Goal: Find contact information: Find contact information

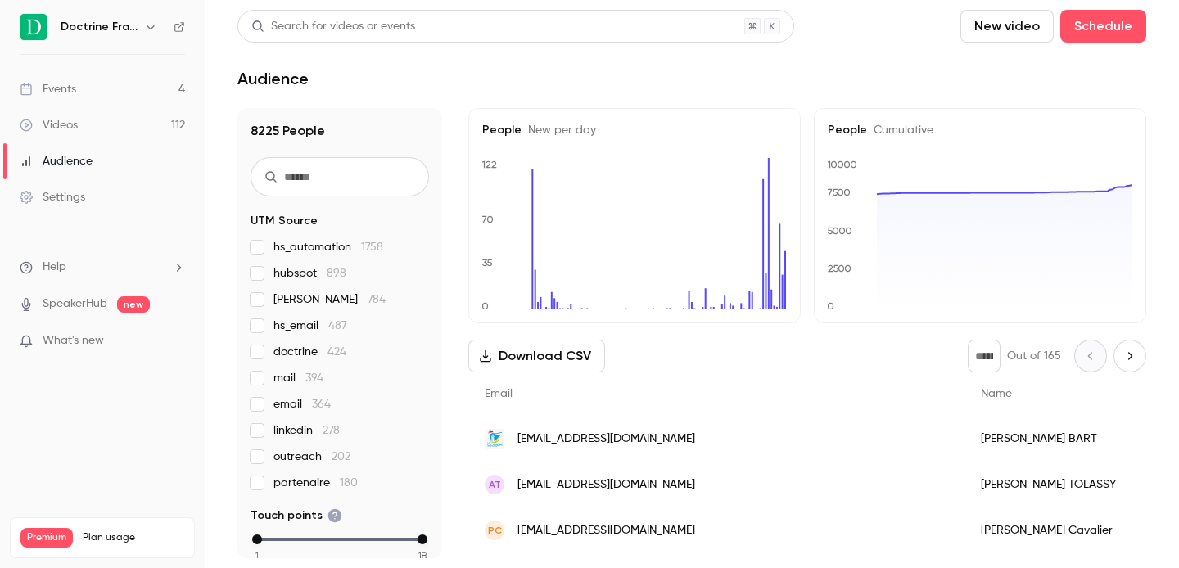
click at [147, 40] on div "Doctrine France" at bounding box center [102, 27] width 165 height 28
click at [148, 27] on icon "button" at bounding box center [150, 27] width 7 height 4
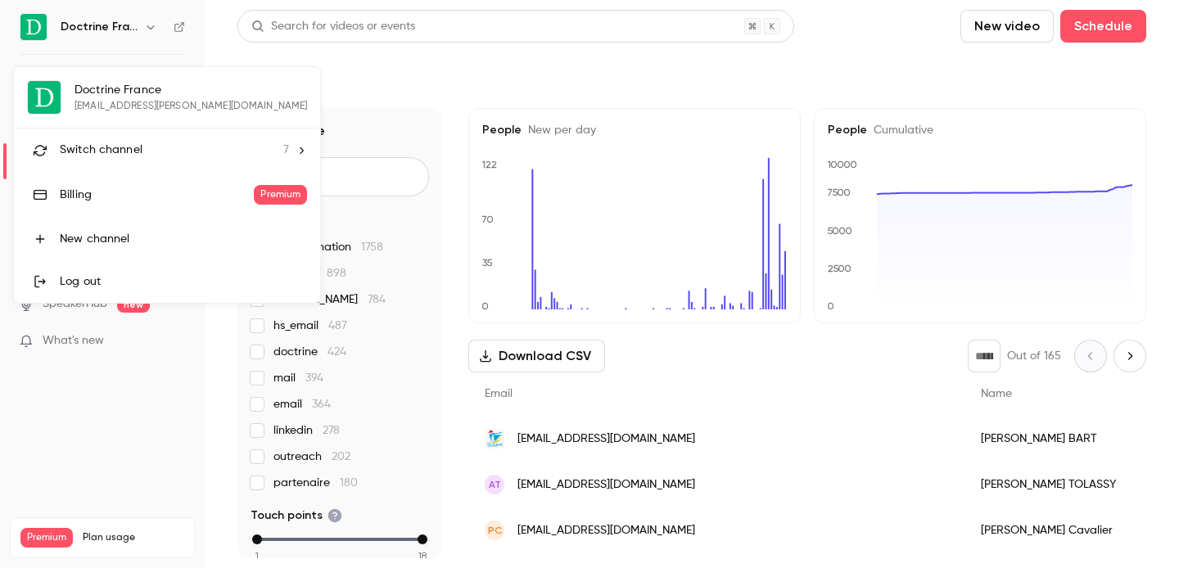
click at [124, 138] on li "Switch channel 7" at bounding box center [167, 150] width 306 height 43
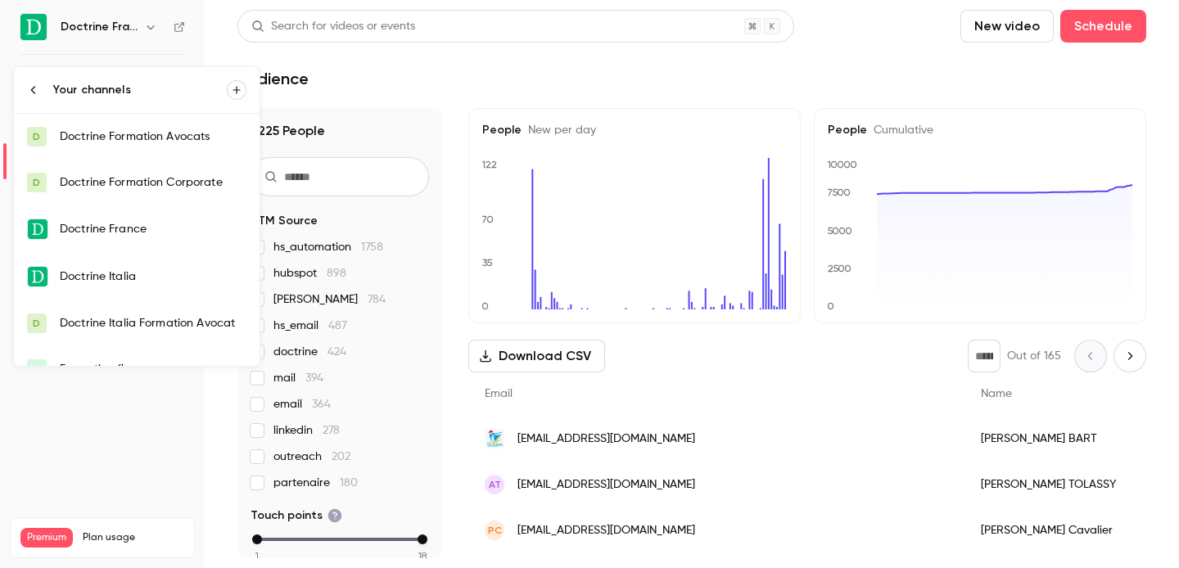
scroll to position [72, 0]
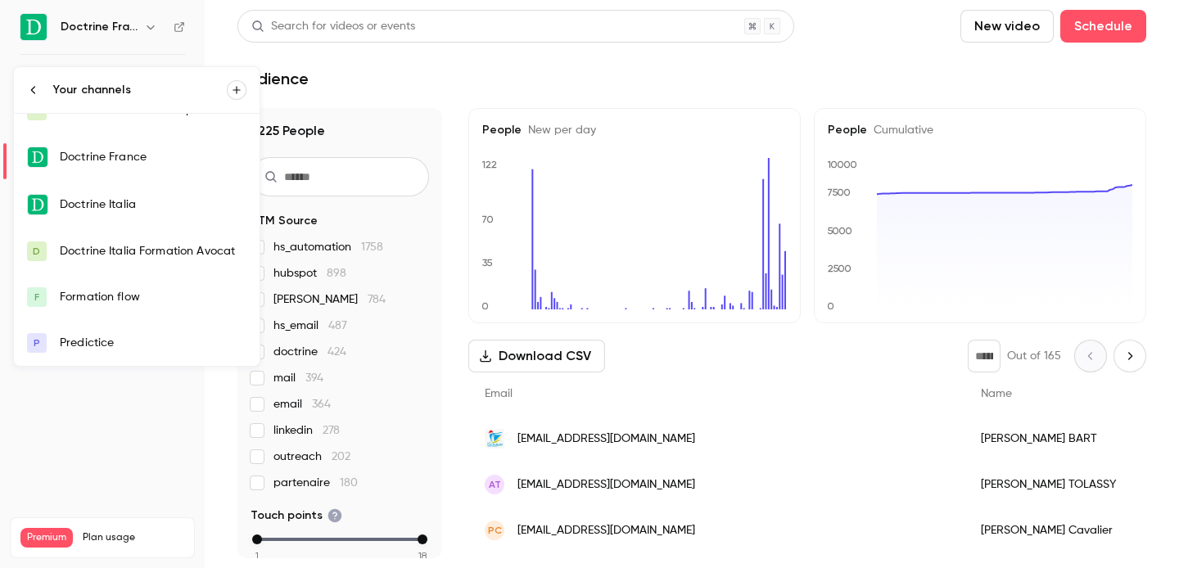
click at [137, 296] on div "Formation flow" at bounding box center [153, 297] width 187 height 16
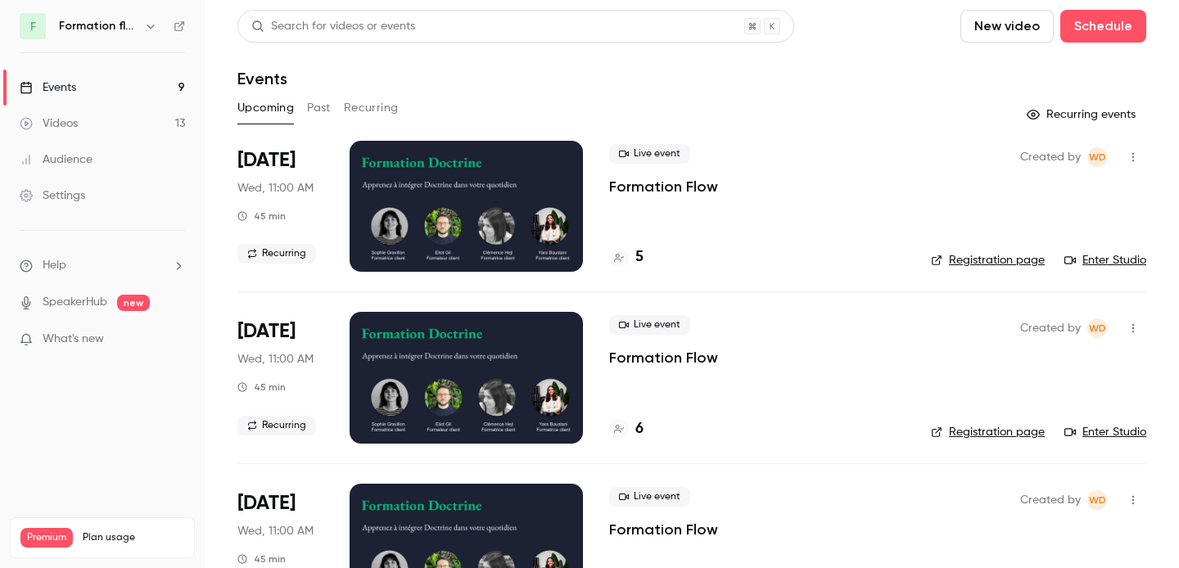
click at [318, 113] on button "Past" at bounding box center [319, 108] width 24 height 26
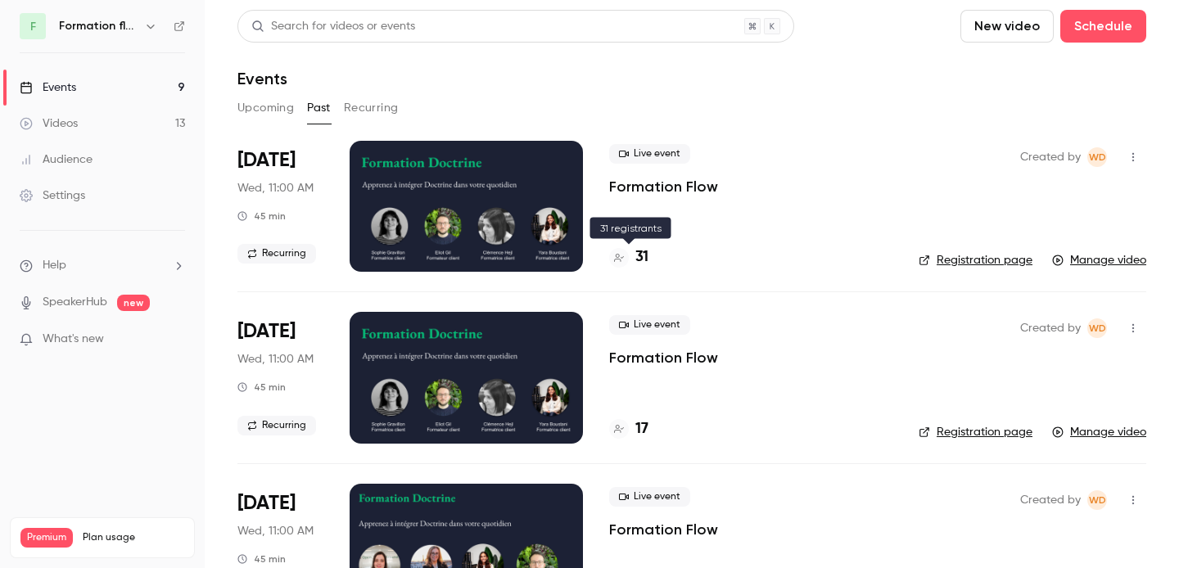
click at [632, 263] on div "31" at bounding box center [628, 257] width 39 height 22
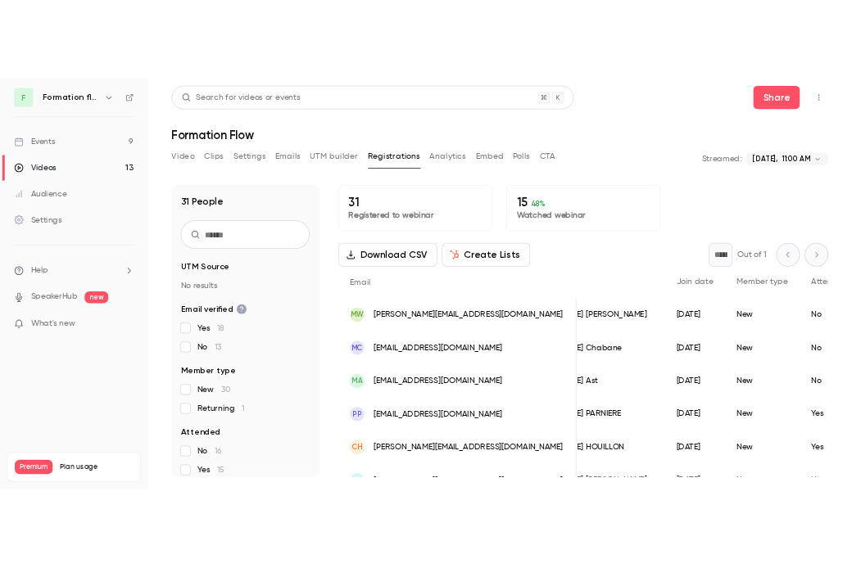
scroll to position [0, 69]
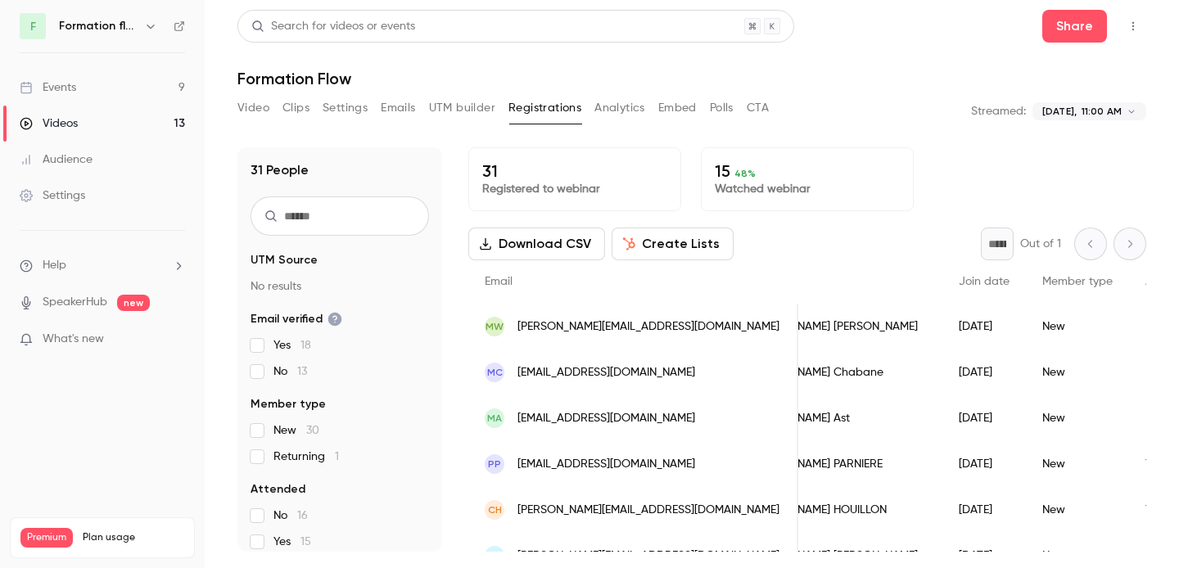
click at [547, 331] on span "[PERSON_NAME][EMAIL_ADDRESS][DOMAIN_NAME]" at bounding box center [649, 327] width 262 height 17
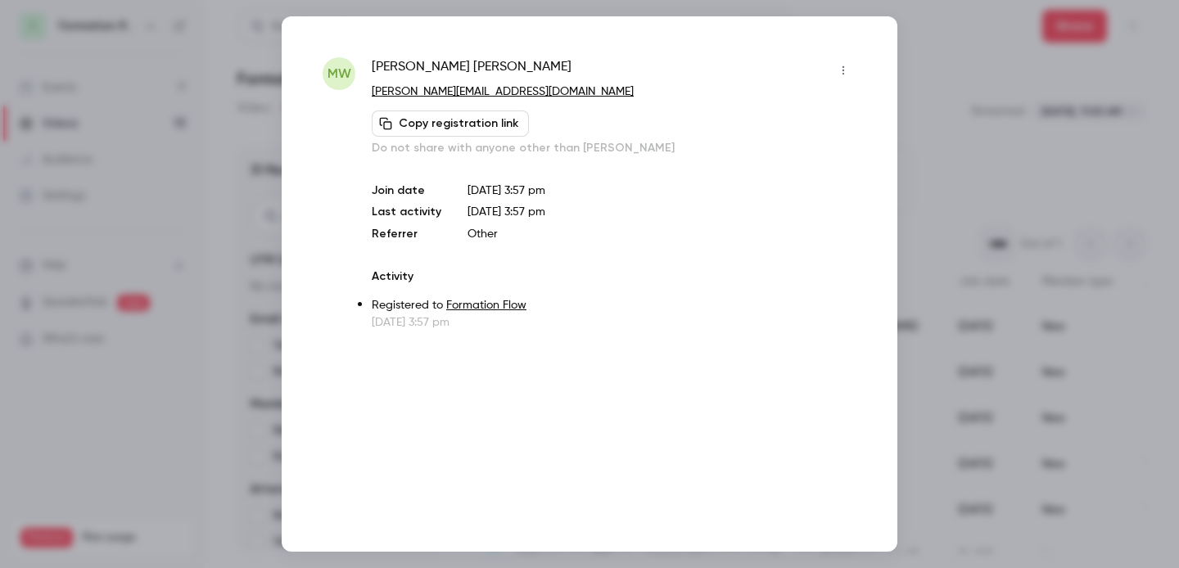
click at [972, 107] on div at bounding box center [589, 284] width 1179 height 568
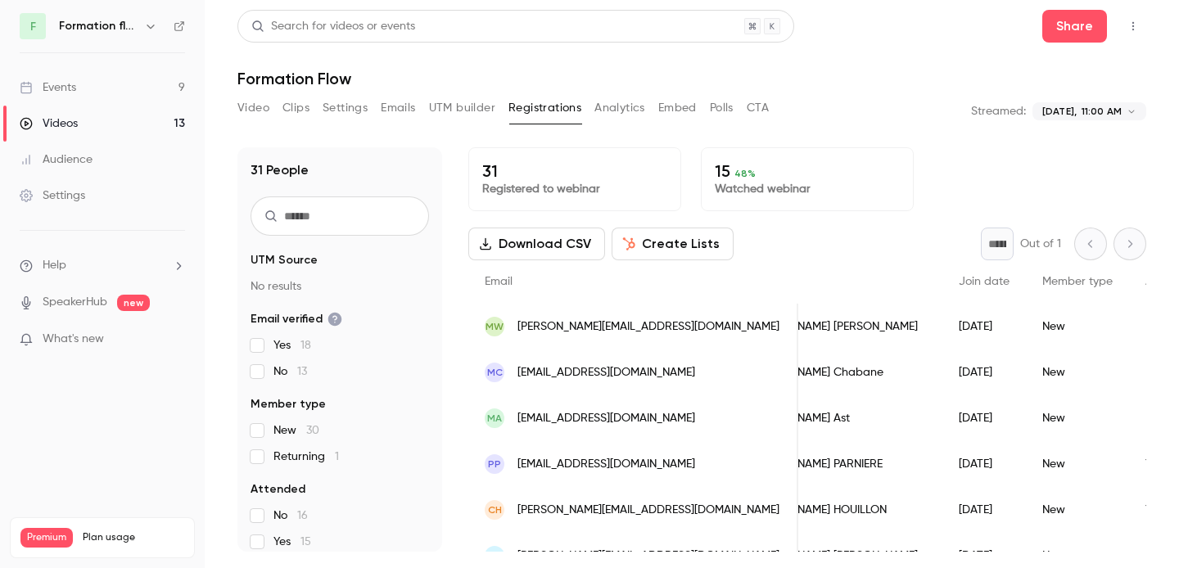
click at [566, 326] on span "[PERSON_NAME][EMAIL_ADDRESS][DOMAIN_NAME]" at bounding box center [649, 327] width 262 height 17
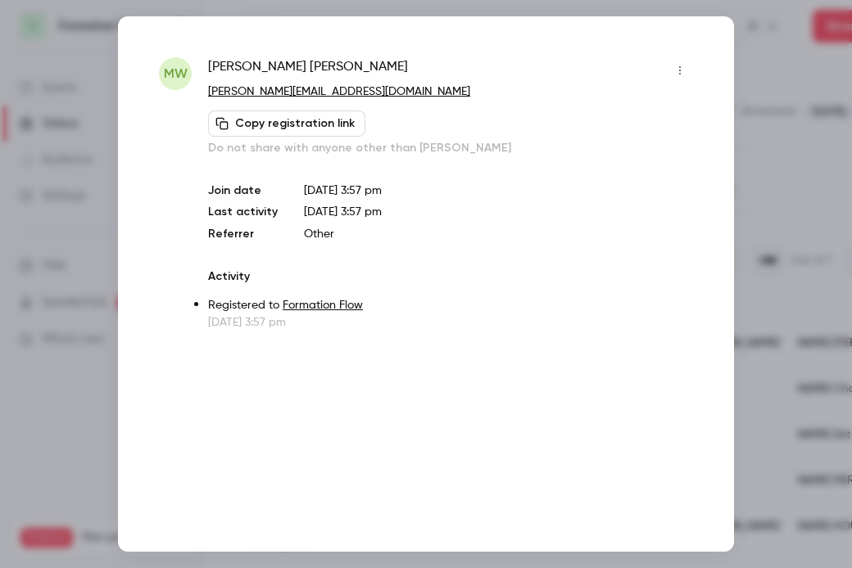
click at [748, 128] on div at bounding box center [426, 284] width 852 height 568
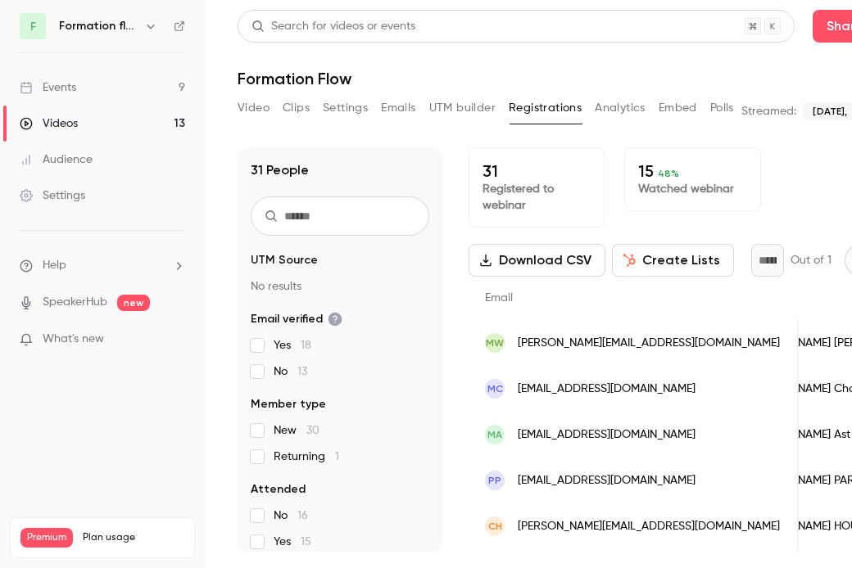
click at [563, 392] on span "[EMAIL_ADDRESS][DOMAIN_NAME]" at bounding box center [607, 389] width 178 height 17
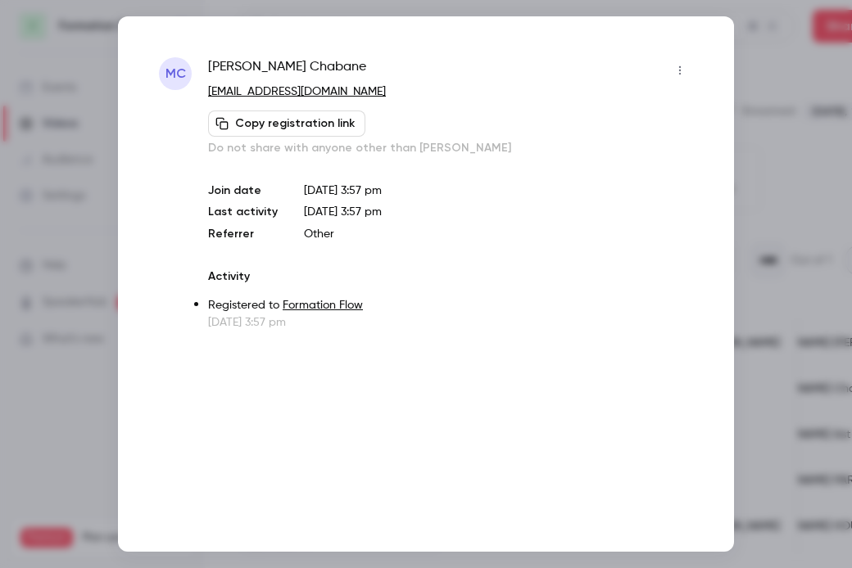
click at [775, 105] on div at bounding box center [426, 284] width 852 height 568
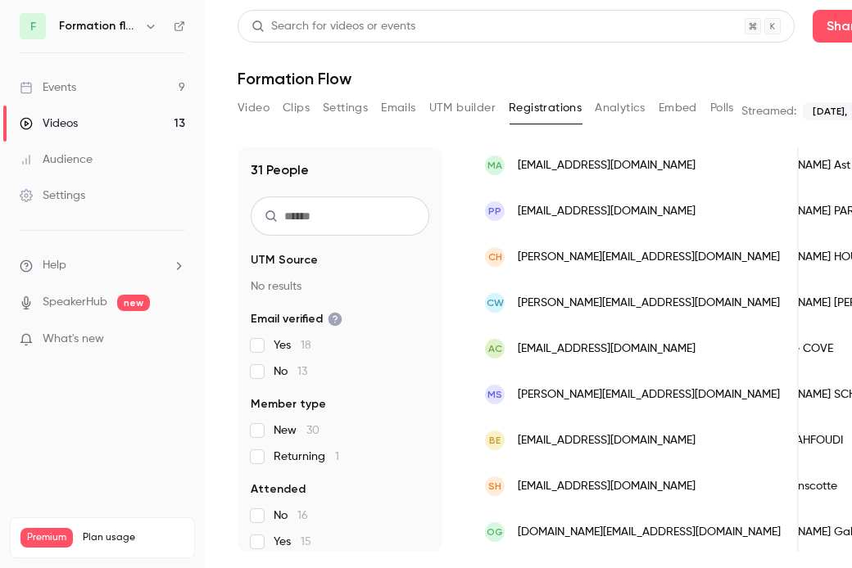
scroll to position [259, 0]
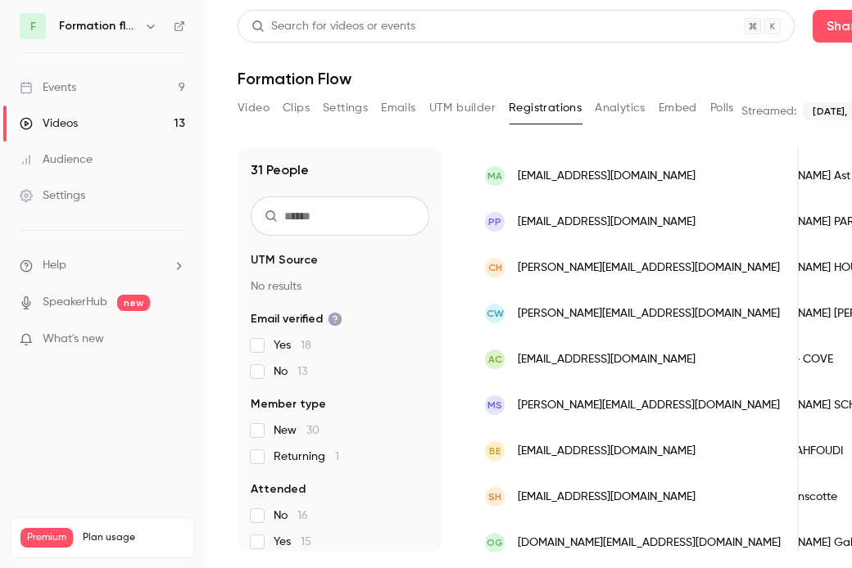
click at [574, 184] on span "[EMAIL_ADDRESS][DOMAIN_NAME]" at bounding box center [607, 176] width 178 height 17
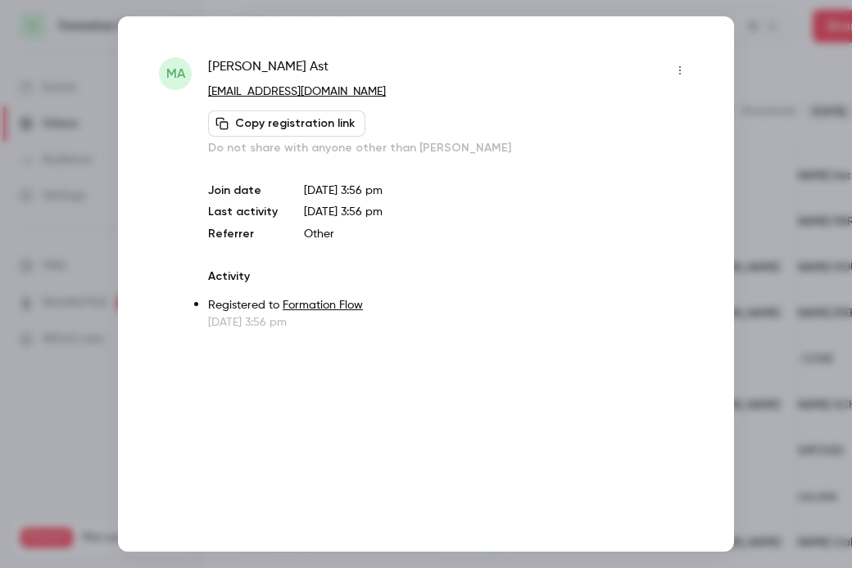
click at [807, 126] on div at bounding box center [426, 284] width 852 height 568
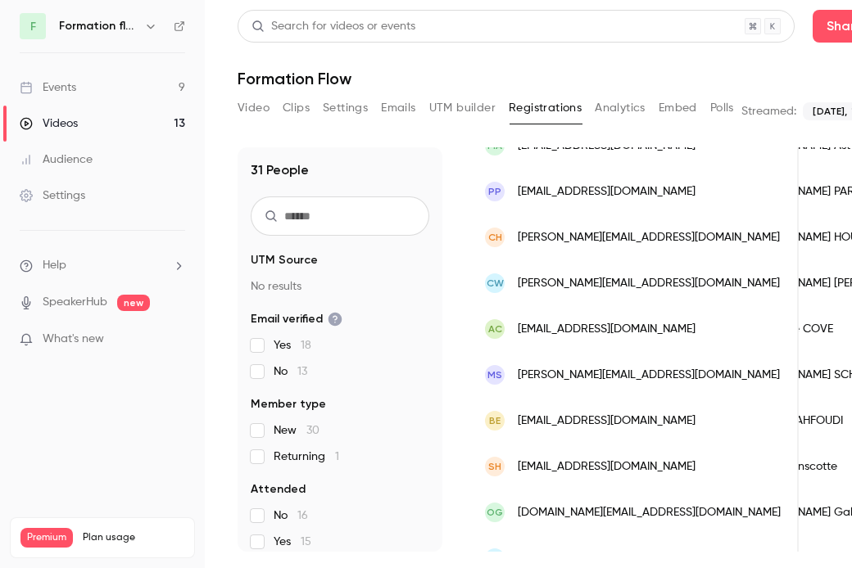
scroll to position [302, 0]
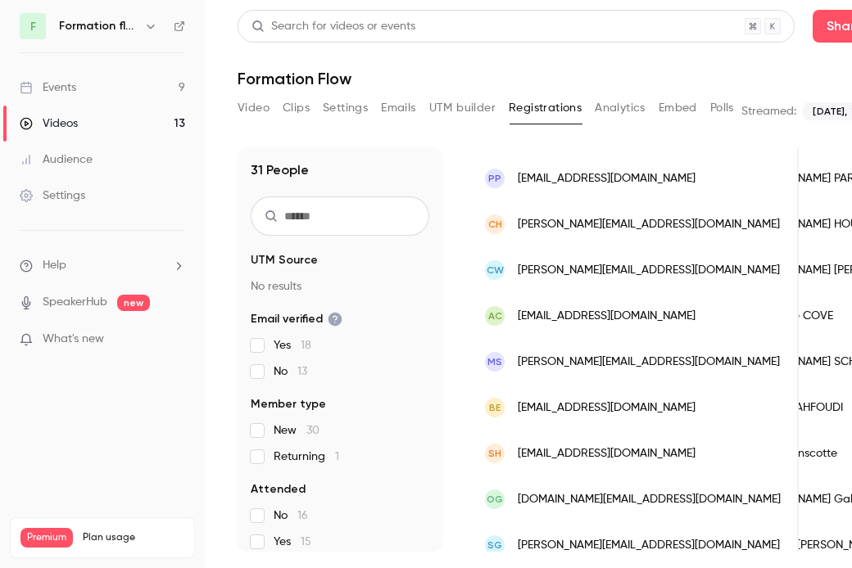
click at [582, 181] on span "[EMAIL_ADDRESS][DOMAIN_NAME]" at bounding box center [607, 178] width 178 height 17
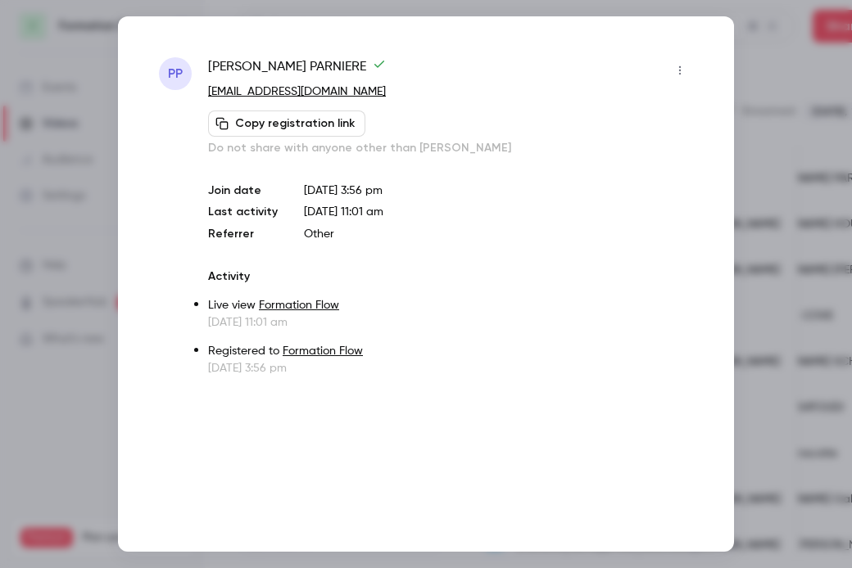
click at [757, 106] on div at bounding box center [426, 284] width 852 height 568
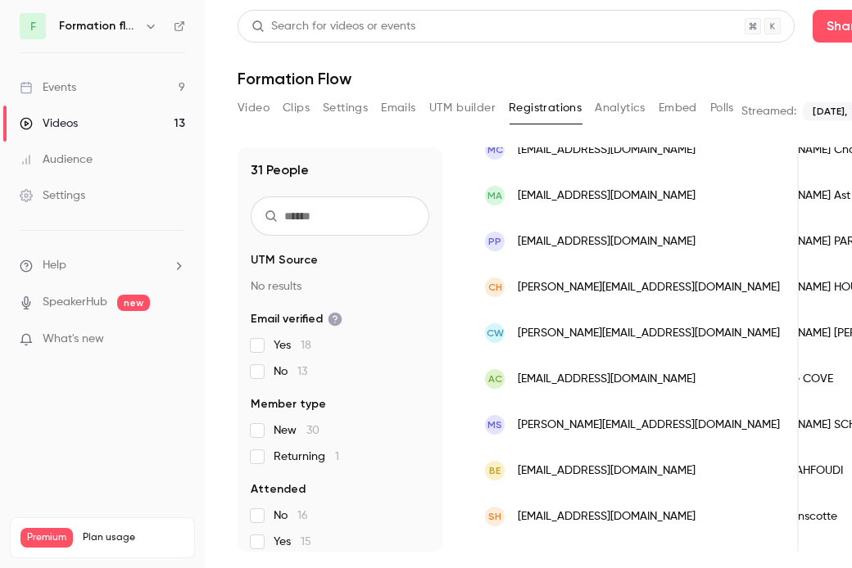
scroll to position [238, 0]
click at [572, 197] on span "[EMAIL_ADDRESS][DOMAIN_NAME]" at bounding box center [607, 196] width 178 height 17
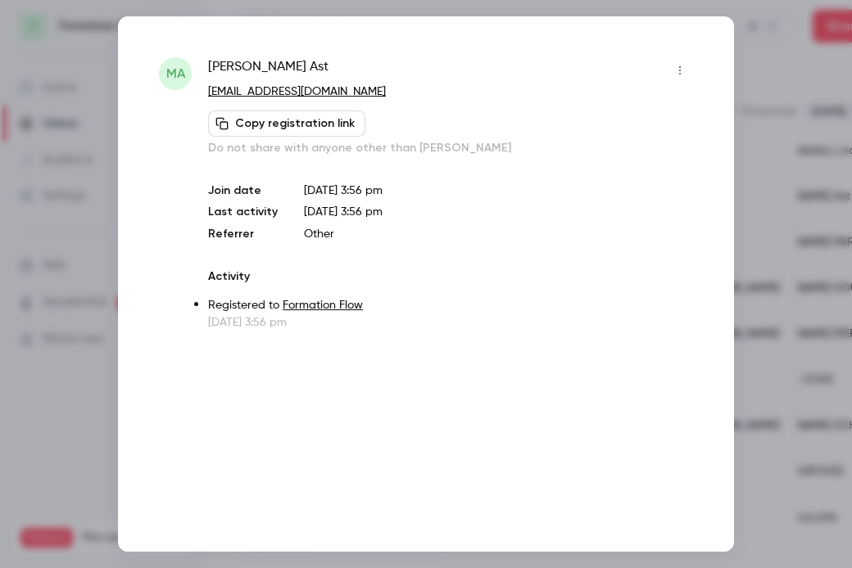
click at [793, 84] on div at bounding box center [426, 284] width 852 height 568
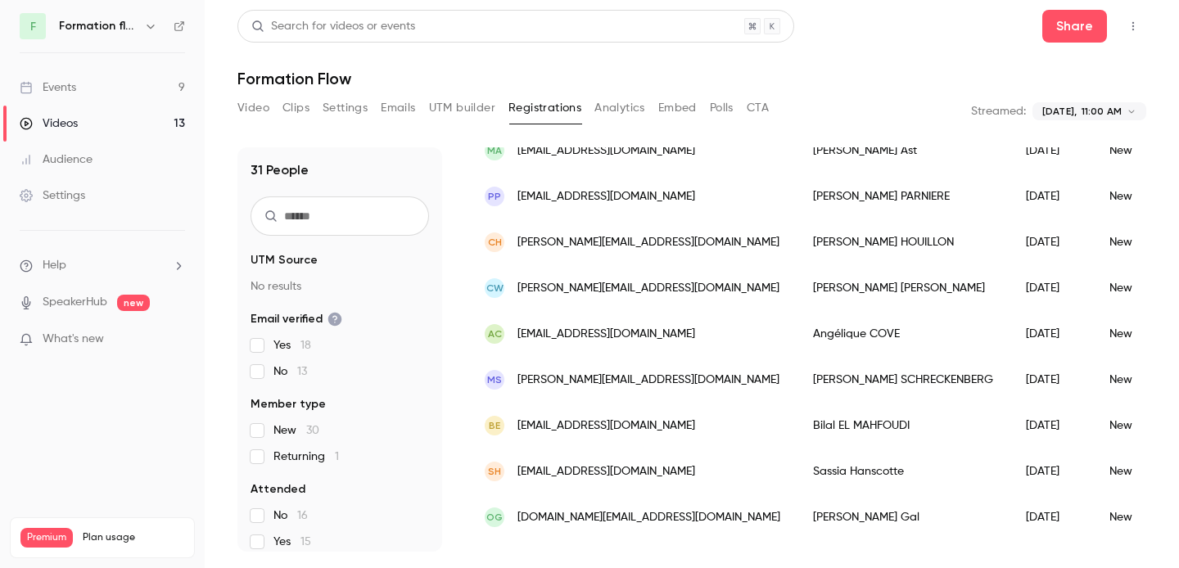
scroll to position [251, 0]
